Goal: Information Seeking & Learning: Check status

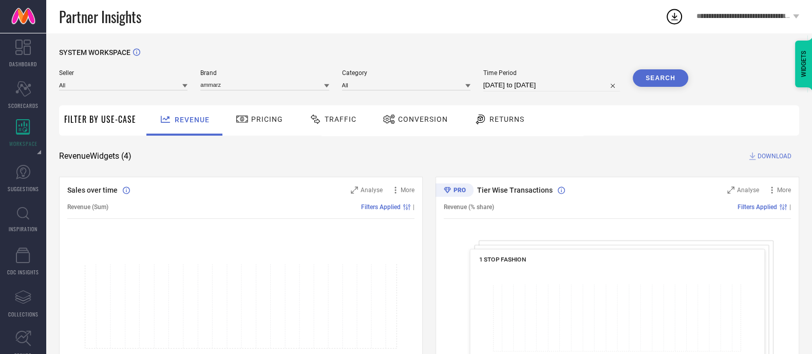
type input "ammarzo"
click at [325, 85] on input "ammarzo" at bounding box center [264, 85] width 128 height 11
click at [286, 92] on div "AMMARZO" at bounding box center [264, 98] width 128 height 17
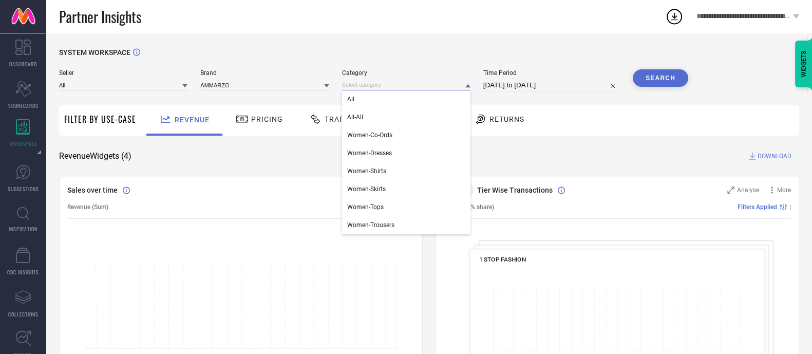
click at [355, 86] on input at bounding box center [406, 85] width 128 height 11
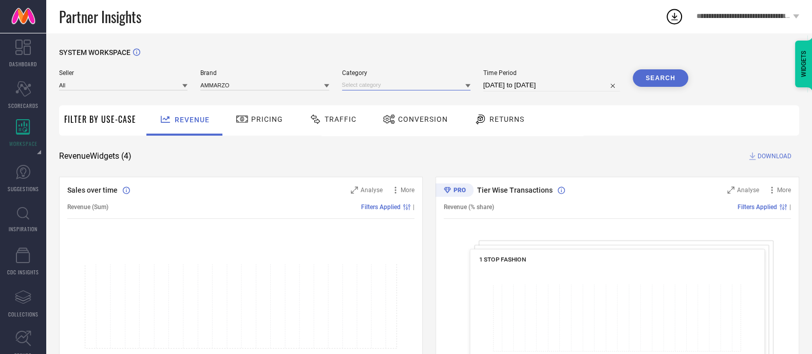
click at [358, 84] on input at bounding box center [406, 85] width 128 height 11
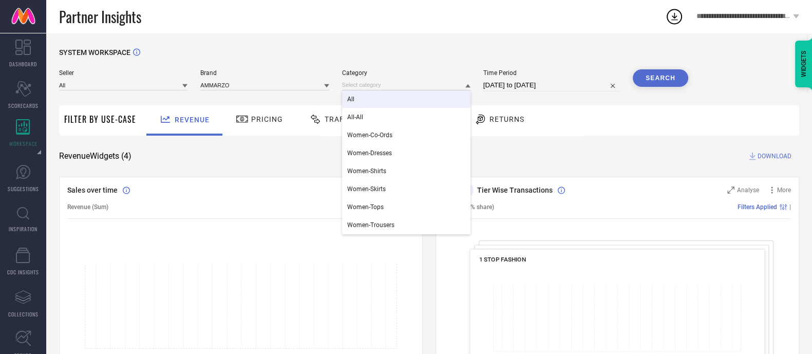
click at [357, 91] on div "All" at bounding box center [406, 98] width 128 height 17
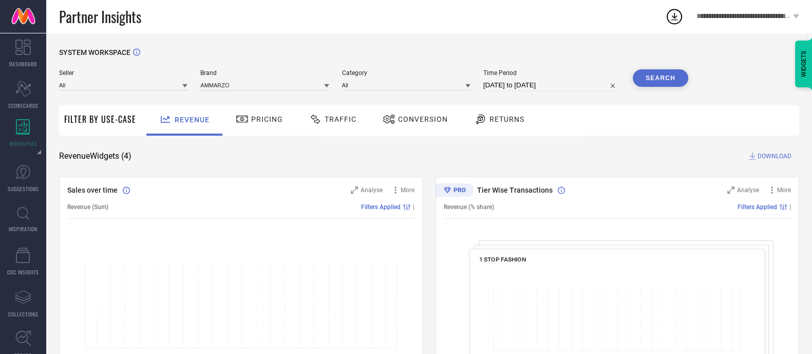
select select "8"
select select "2025"
select select "9"
select select "2025"
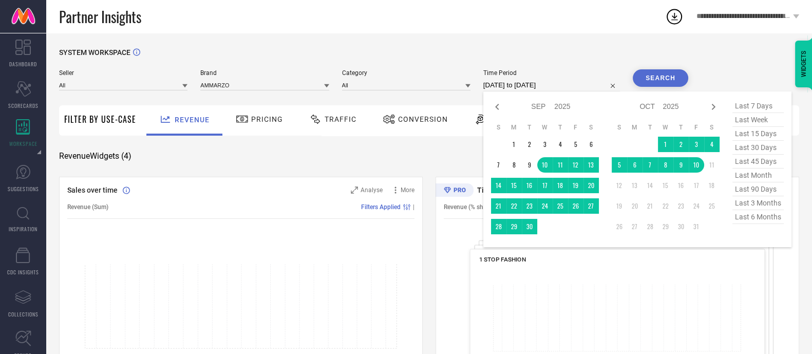
click at [556, 84] on input "[DATE] to [DATE]" at bounding box center [551, 85] width 137 height 12
click at [759, 200] on span "last 3 months" at bounding box center [758, 203] width 51 height 14
type input "[DATE] to [DATE]"
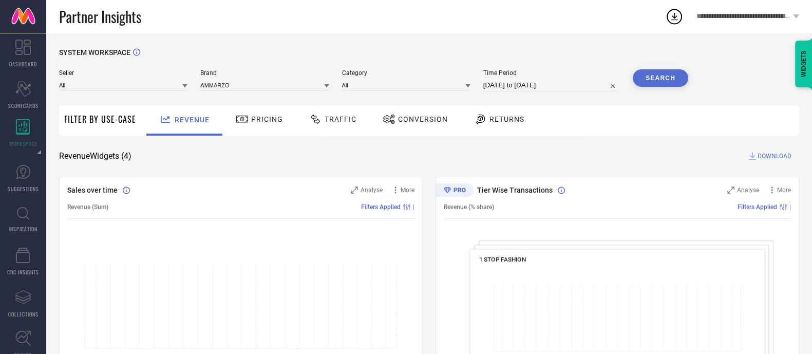
click at [660, 73] on button "Search" at bounding box center [660, 77] width 55 height 17
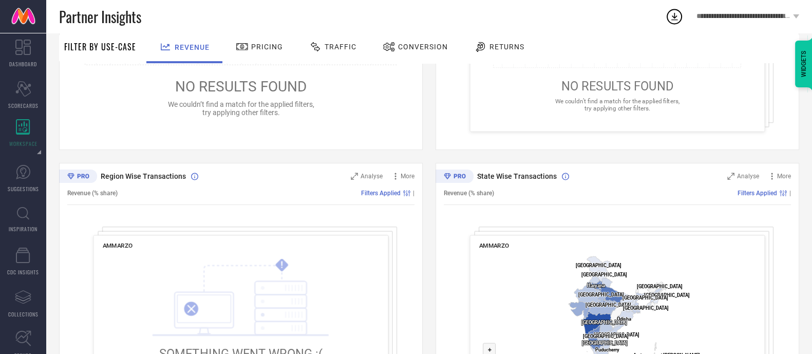
scroll to position [365, 0]
